Goal: Find specific page/section: Find specific page/section

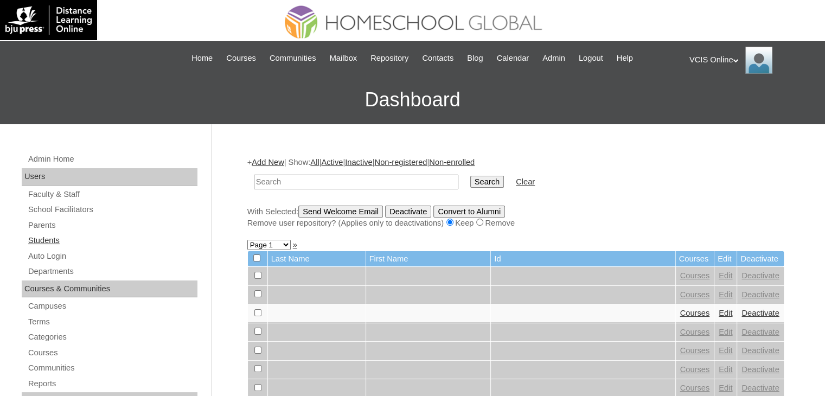
click at [60, 243] on link "Students" at bounding box center [112, 241] width 170 height 14
click at [352, 180] on input "text" at bounding box center [356, 182] width 205 height 15
paste input "VCIS016-7A-PA2025"
type input "VCIS016-7A-PA2025"
click at [470, 176] on input "Search" at bounding box center [487, 182] width 34 height 12
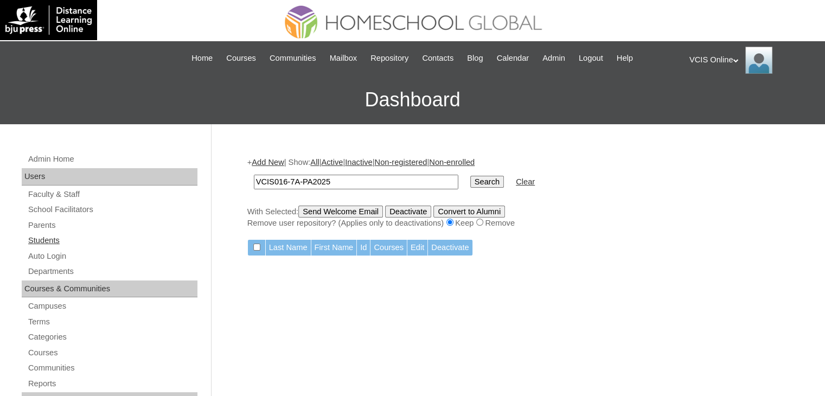
click at [56, 237] on link "Students" at bounding box center [112, 241] width 170 height 14
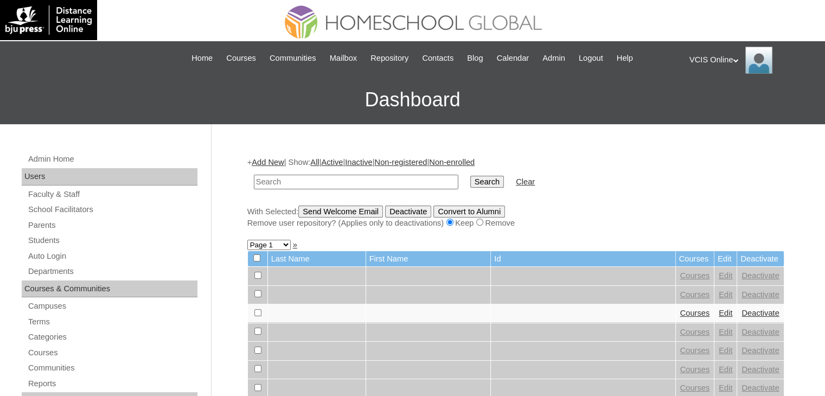
click at [305, 182] on input "text" at bounding box center [356, 182] width 205 height 15
click at [345, 178] on input "text" at bounding box center [356, 182] width 205 height 15
paste input "VCIS016-7A-SA2025"
type input "VCIS016-7A-SA2025"
click at [470, 176] on input "Search" at bounding box center [487, 182] width 34 height 12
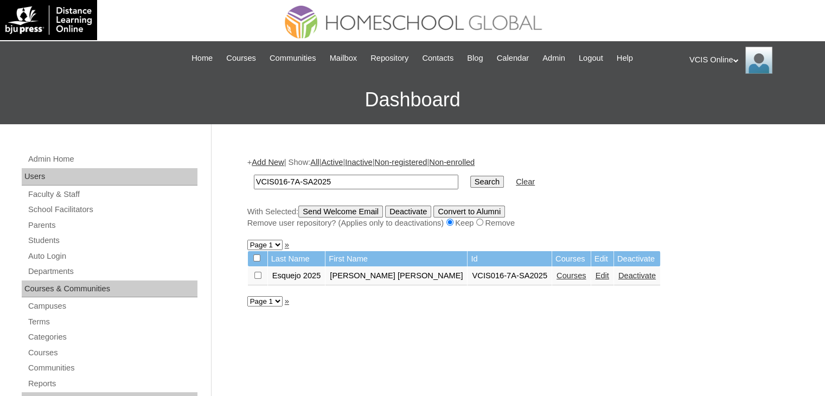
click at [557, 273] on link "Courses" at bounding box center [572, 275] width 30 height 9
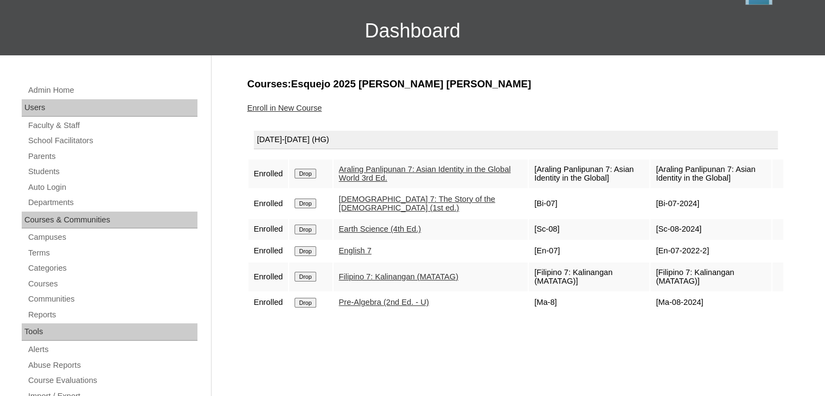
scroll to position [61, 0]
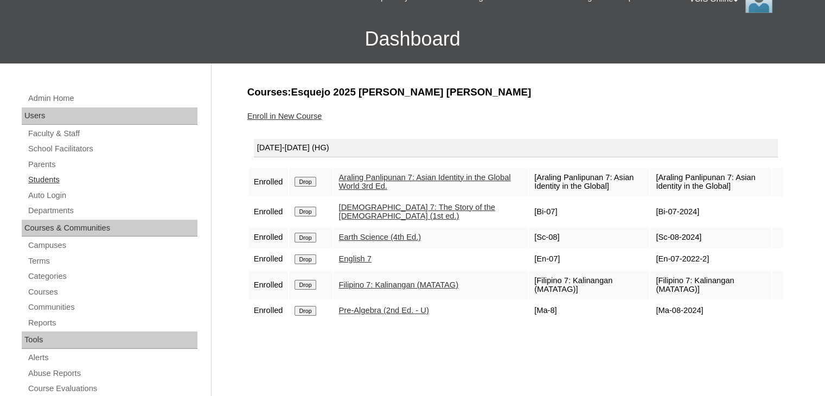
click at [63, 183] on link "Students" at bounding box center [112, 180] width 170 height 14
